Goal: Task Accomplishment & Management: Complete application form

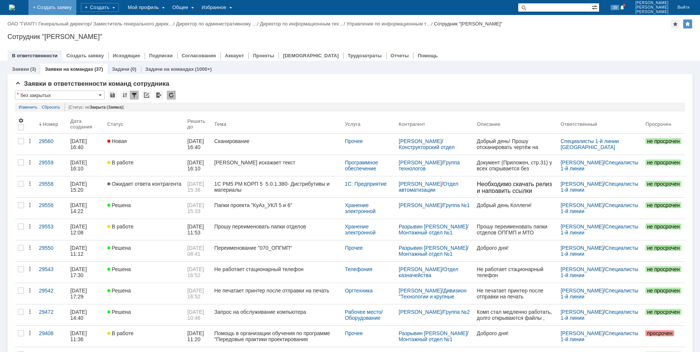
click at [76, 6] on link "+ Создать заявку" at bounding box center [52, 7] width 48 height 15
click at [26, 70] on link "Заявки" at bounding box center [20, 69] width 17 height 6
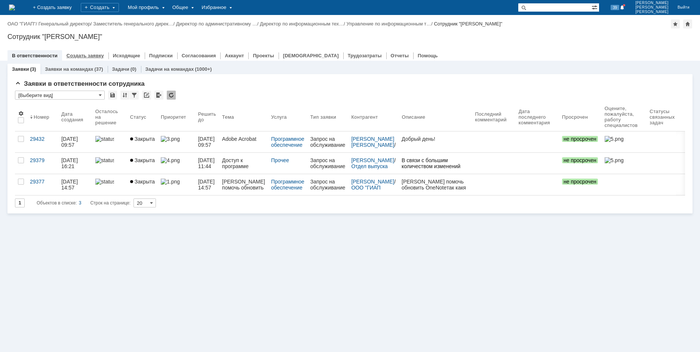
click at [77, 56] on link "Создать заявку" at bounding box center [85, 56] width 37 height 6
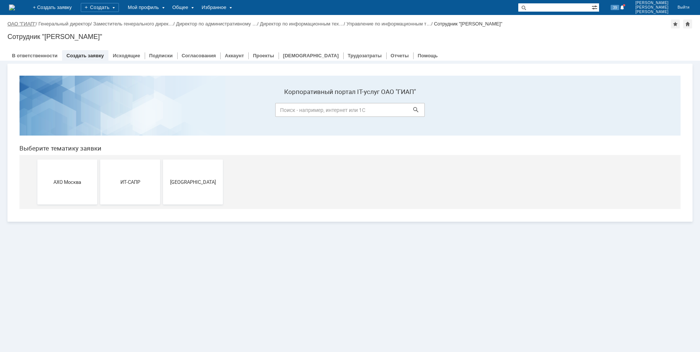
click at [23, 23] on link "ОАО "ГИАП"" at bounding box center [21, 24] width 28 height 6
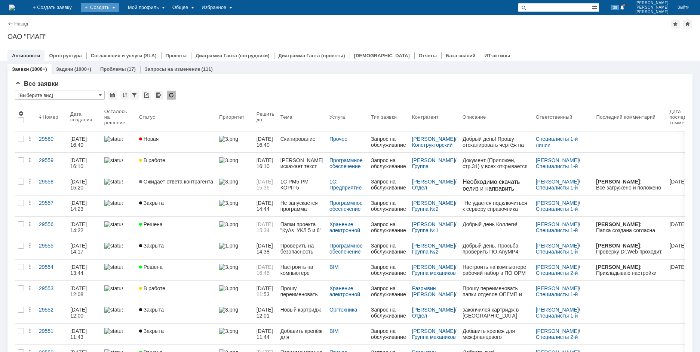
click at [119, 5] on div "Создать" at bounding box center [100, 7] width 38 height 9
click at [129, 45] on link "Заявка" at bounding box center [110, 46] width 57 height 9
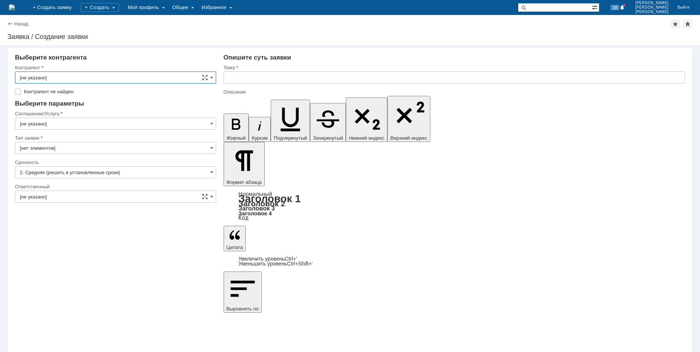
click at [75, 75] on input "[не указано]" at bounding box center [115, 77] width 201 height 12
click at [74, 75] on input "text" at bounding box center [115, 77] width 201 height 12
type input "[не указано]"
click at [51, 77] on input "[не указано]" at bounding box center [115, 77] width 201 height 12
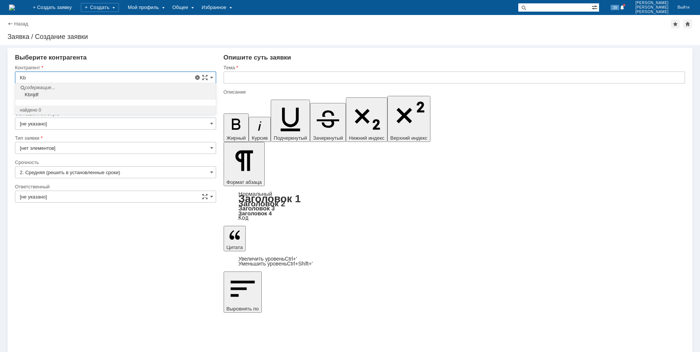
type input "K"
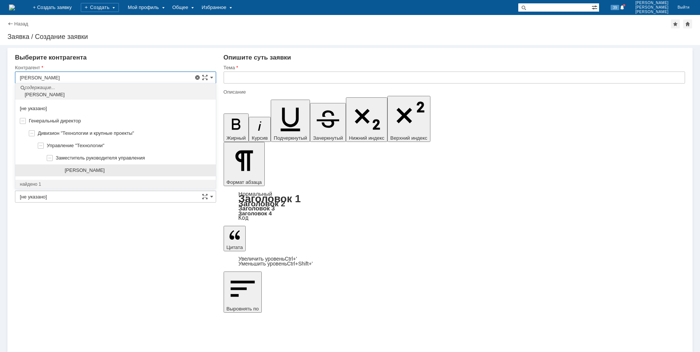
click at [105, 171] on span "[PERSON_NAME]" at bounding box center [85, 170] width 40 height 6
type input "[PERSON_NAME]"
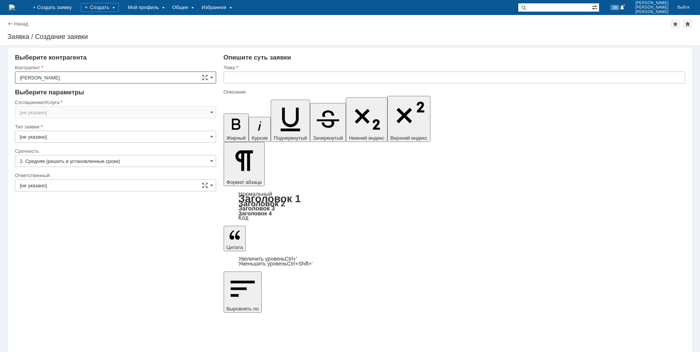
type input "[GEOGRAPHIC_DATA]"
click at [46, 134] on input "Запрос на обслуживание" at bounding box center [115, 137] width 201 height 12
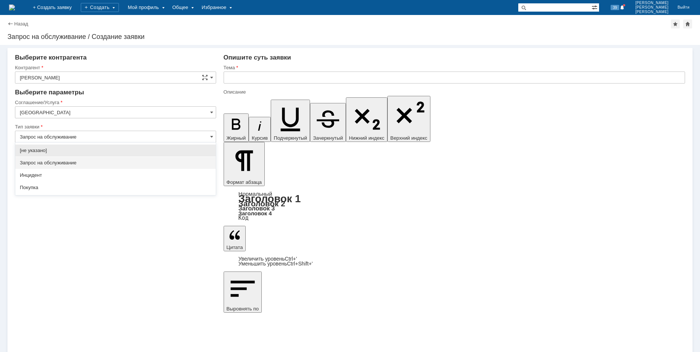
click at [57, 163] on span "Запрос на обслуживание" at bounding box center [116, 163] width 192 height 6
type input "Запрос на обслуживание"
click at [93, 165] on input "2. Средняя (решить в установленные сроки)" at bounding box center [115, 161] width 201 height 12
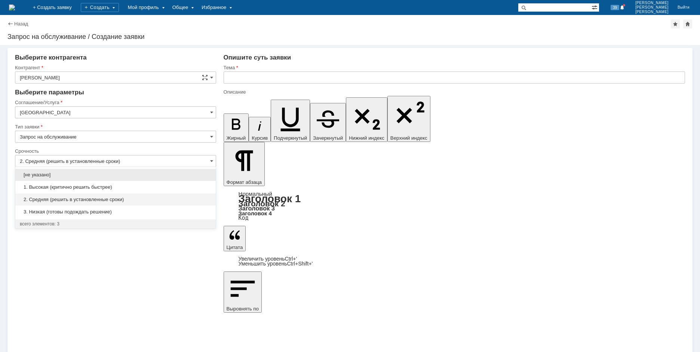
click at [48, 175] on span "[не указано]" at bounding box center [116, 175] width 192 height 6
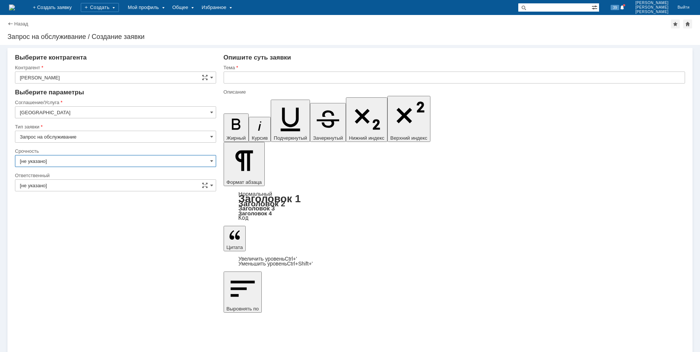
type input "[не указано]"
click at [61, 189] on input "[не указано]" at bounding box center [115, 185] width 201 height 12
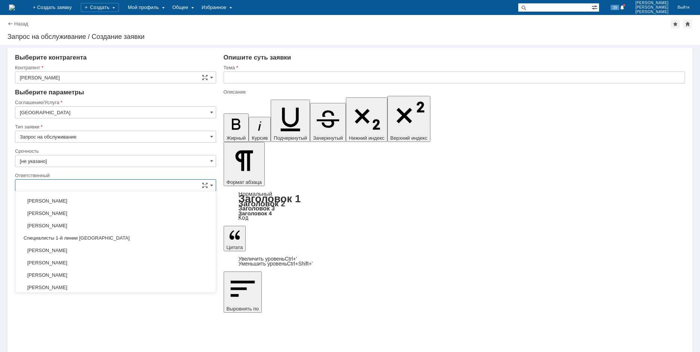
scroll to position [220, 0]
click at [100, 222] on div "Специалисты 1-й линии [GEOGRAPHIC_DATA]" at bounding box center [115, 226] width 201 height 12
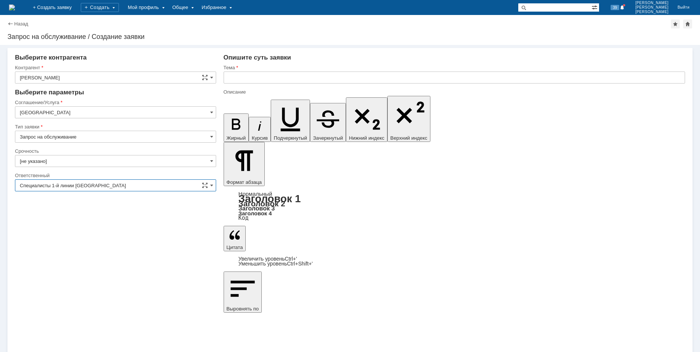
click at [251, 73] on input "text" at bounding box center [455, 77] width 462 height 12
click at [73, 186] on input "Специалисты 1-й линии [GEOGRAPHIC_DATA]" at bounding box center [115, 185] width 201 height 12
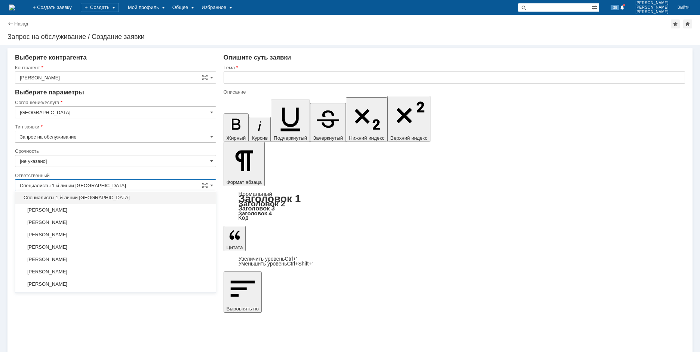
click at [73, 186] on input "Специалисты 1-й линии [GEOGRAPHIC_DATA]" at bounding box center [115, 185] width 201 height 12
click at [95, 182] on input "Специалисты 1-й линии [GEOGRAPHIC_DATA]" at bounding box center [115, 185] width 201 height 12
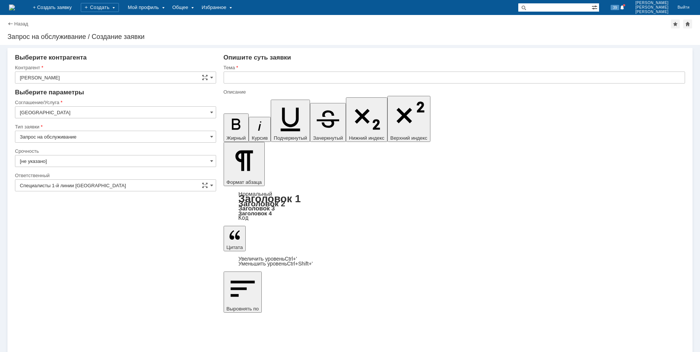
click at [131, 58] on div "Выберите контрагента" at bounding box center [115, 57] width 201 height 7
type input "Специалисты 1-й линии [GEOGRAPHIC_DATA]"
click at [249, 79] on input "text" at bounding box center [455, 77] width 462 height 12
type input "Просьба переустановить Acrobat Reader"
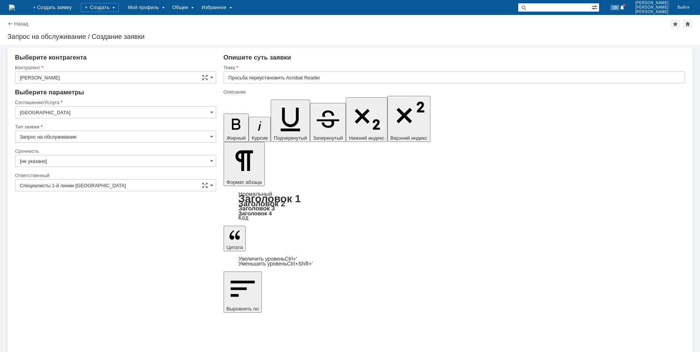
drag, startPoint x: 440, startPoint y: 2634, endPoint x: 404, endPoint y: 2632, distance: 35.6
copy div "Adobe acrobat"
click at [337, 77] on input "Просьба переустановить Acrobat Reader" at bounding box center [455, 77] width 462 height 12
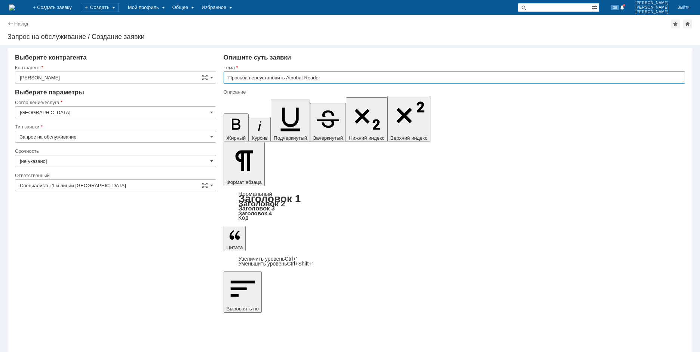
drag, startPoint x: 290, startPoint y: 76, endPoint x: 333, endPoint y: 75, distance: 43.4
click at [333, 75] on input "Просьба переустановить Acrobat Reader" at bounding box center [455, 77] width 462 height 12
paste input "Adobe acrobat"
type input "Просьба переустановить Adobe acrobat"
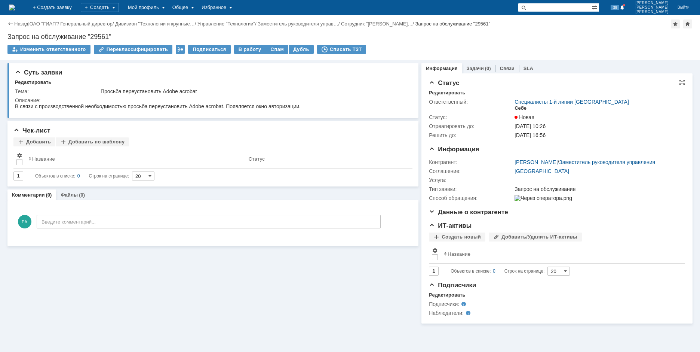
click at [521, 107] on div "Себе" at bounding box center [521, 108] width 12 height 6
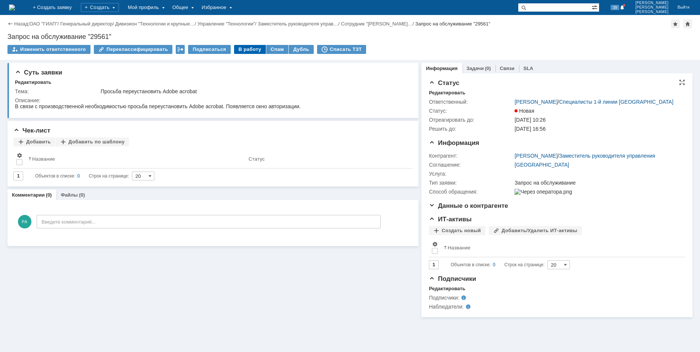
click at [241, 49] on div "В работу" at bounding box center [250, 49] width 32 height 9
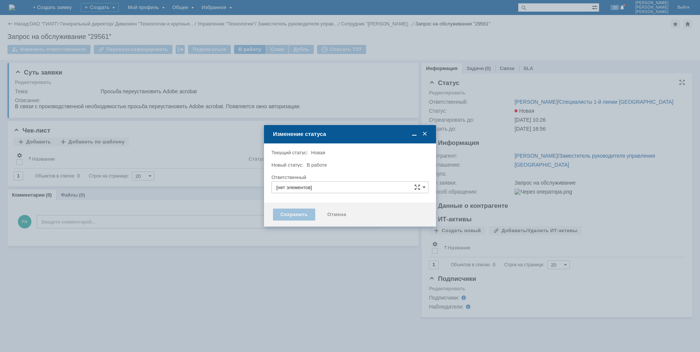
type input "[PERSON_NAME]"
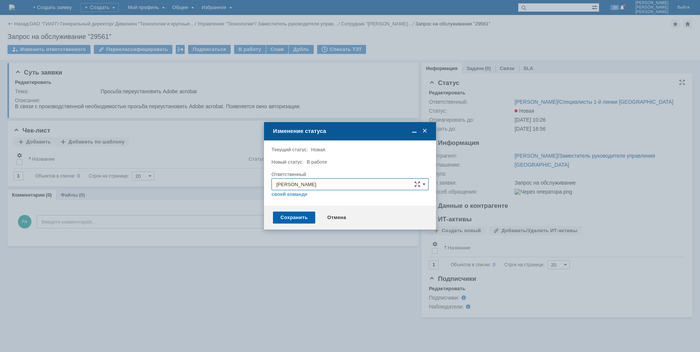
click at [294, 217] on div "Сохранить" at bounding box center [294, 217] width 42 height 12
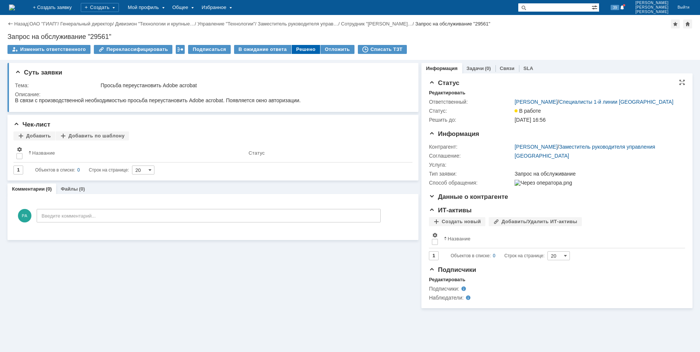
click at [295, 50] on div "Решено" at bounding box center [306, 49] width 28 height 9
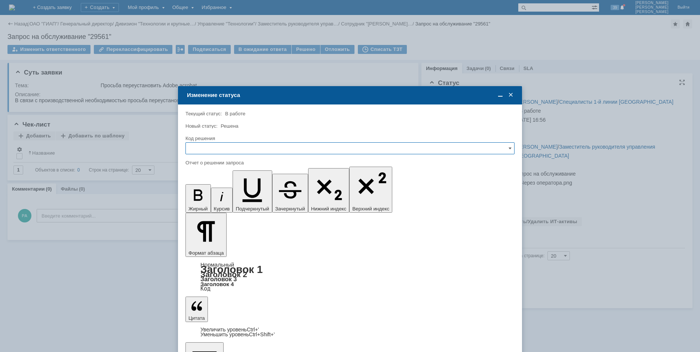
click at [204, 149] on input "text" at bounding box center [350, 148] width 329 height 12
click at [208, 200] on span "Решено" at bounding box center [349, 199] width 319 height 6
type input "Решено"
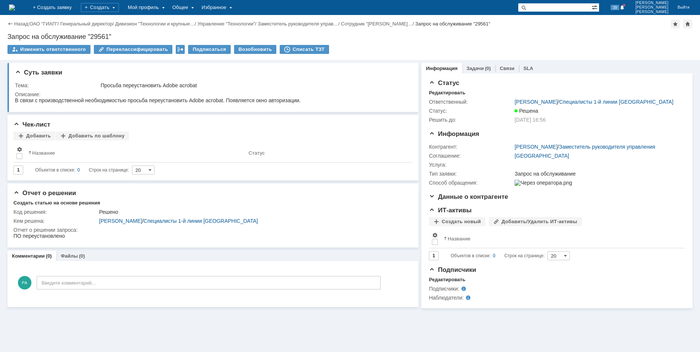
click at [15, 5] on img at bounding box center [12, 7] width 6 height 6
